Goal: Register for event/course

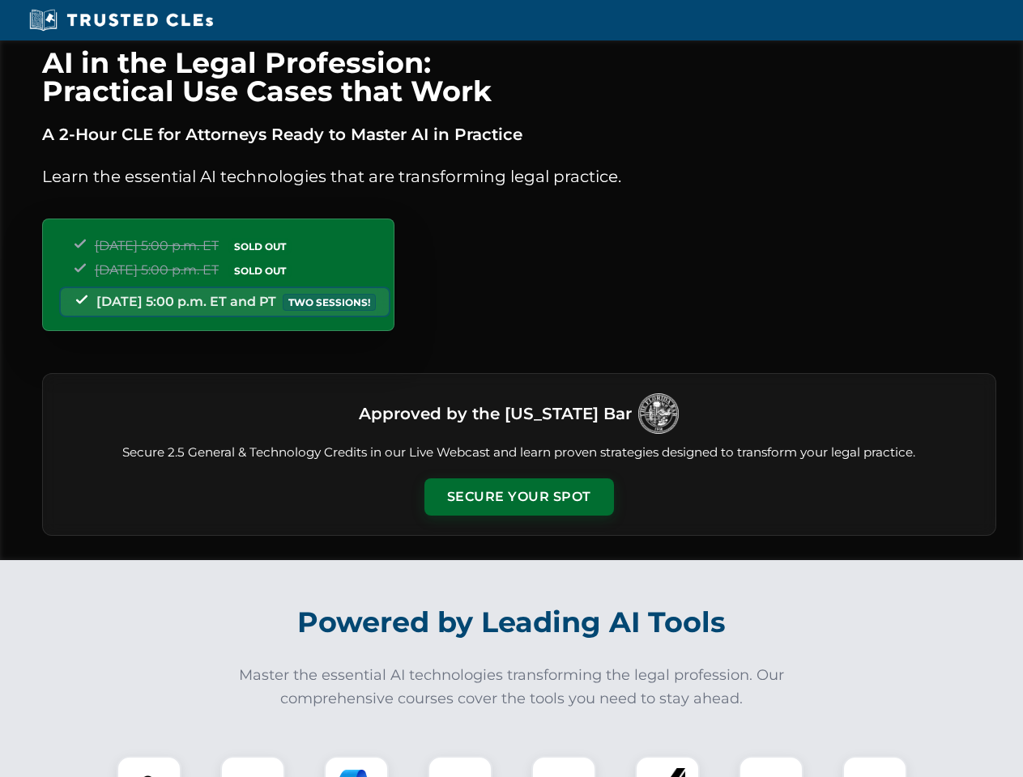
click at [518, 497] on button "Secure Your Spot" at bounding box center [518, 496] width 189 height 37
click at [149, 767] on img at bounding box center [148, 788] width 47 height 47
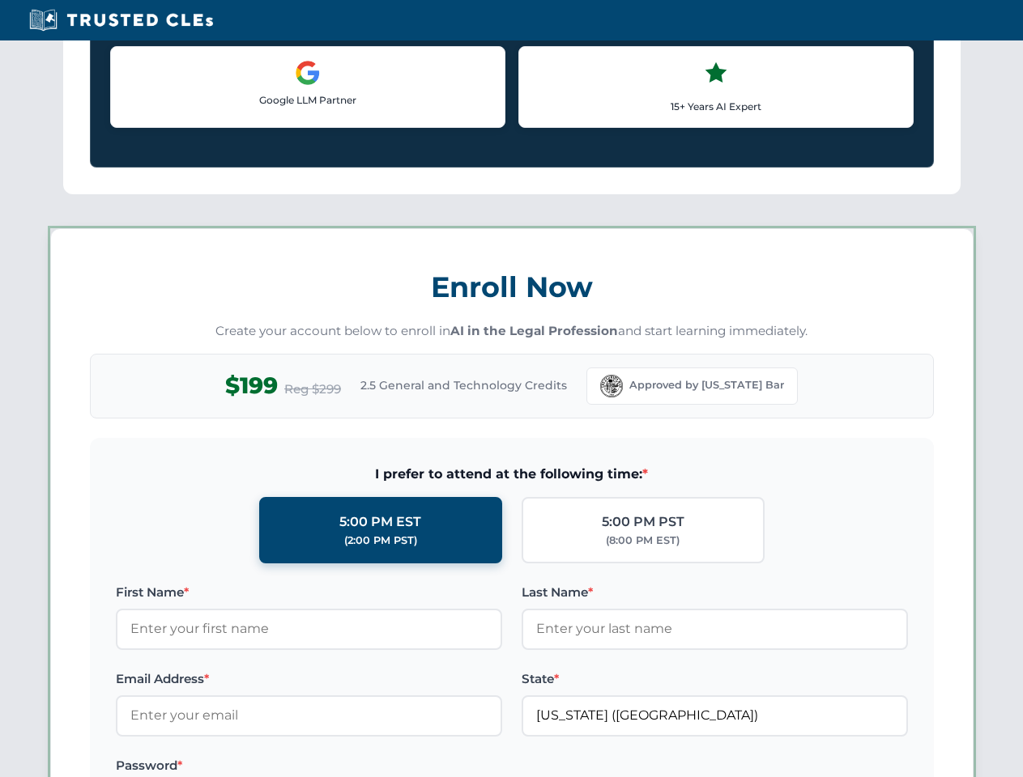
click at [356, 767] on label "Password *" at bounding box center [309, 765] width 386 height 19
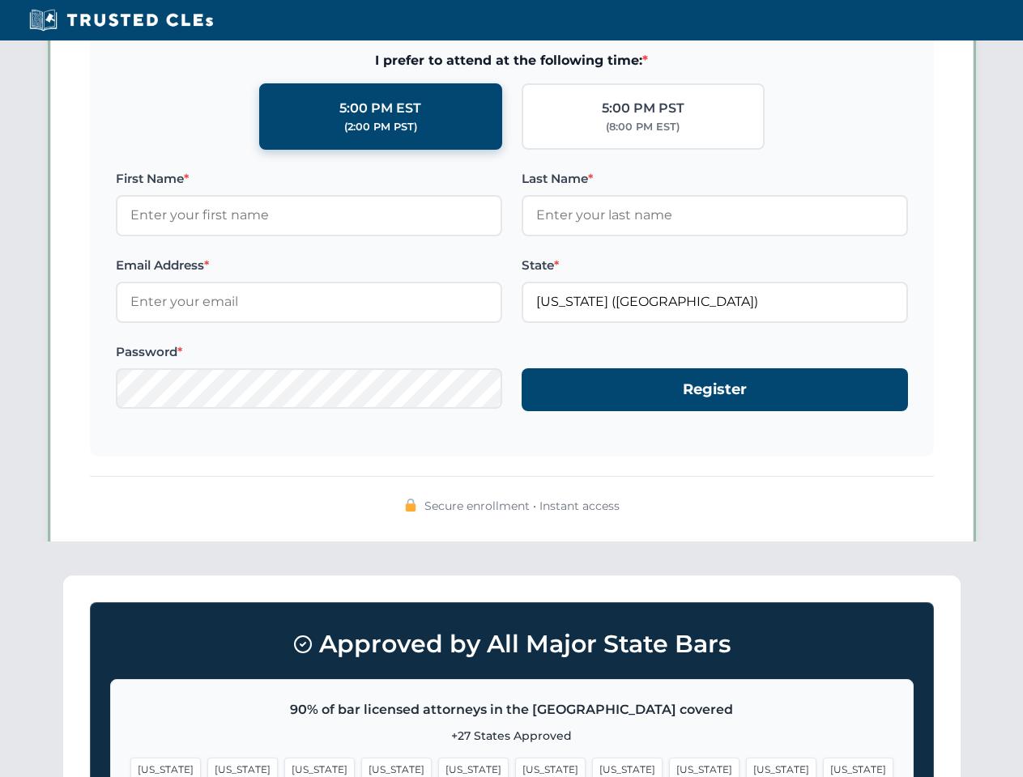
click at [746, 767] on span "[US_STATE]" at bounding box center [781, 769] width 70 height 23
